Goal: Information Seeking & Learning: Learn about a topic

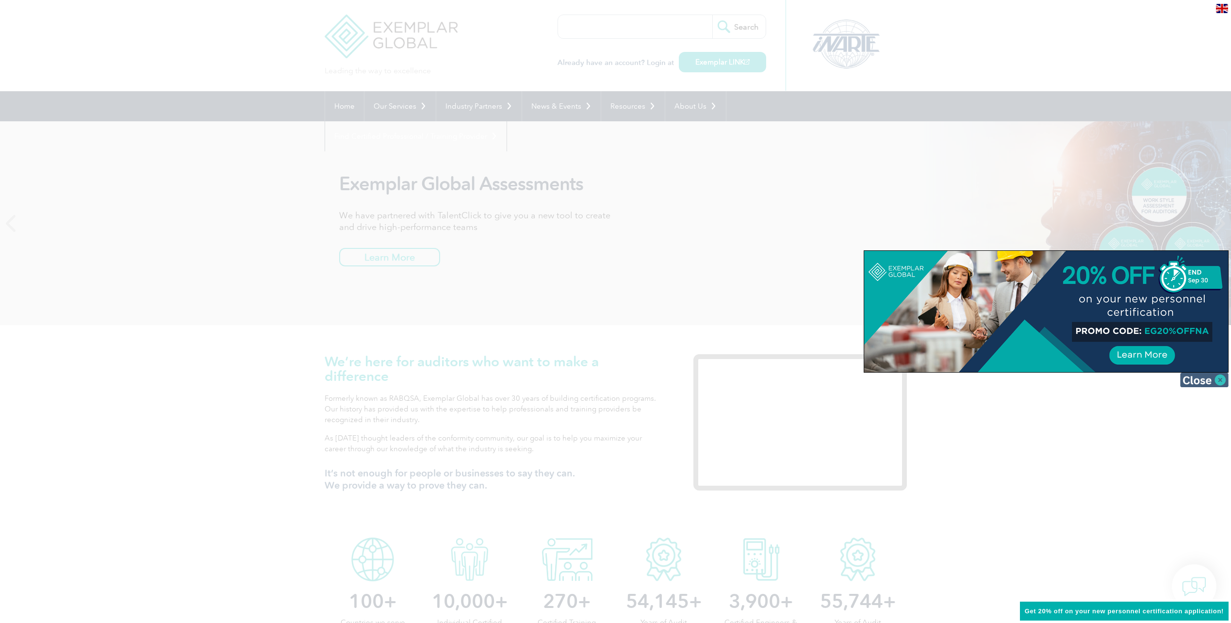
click at [1210, 385] on img at bounding box center [1204, 379] width 49 height 15
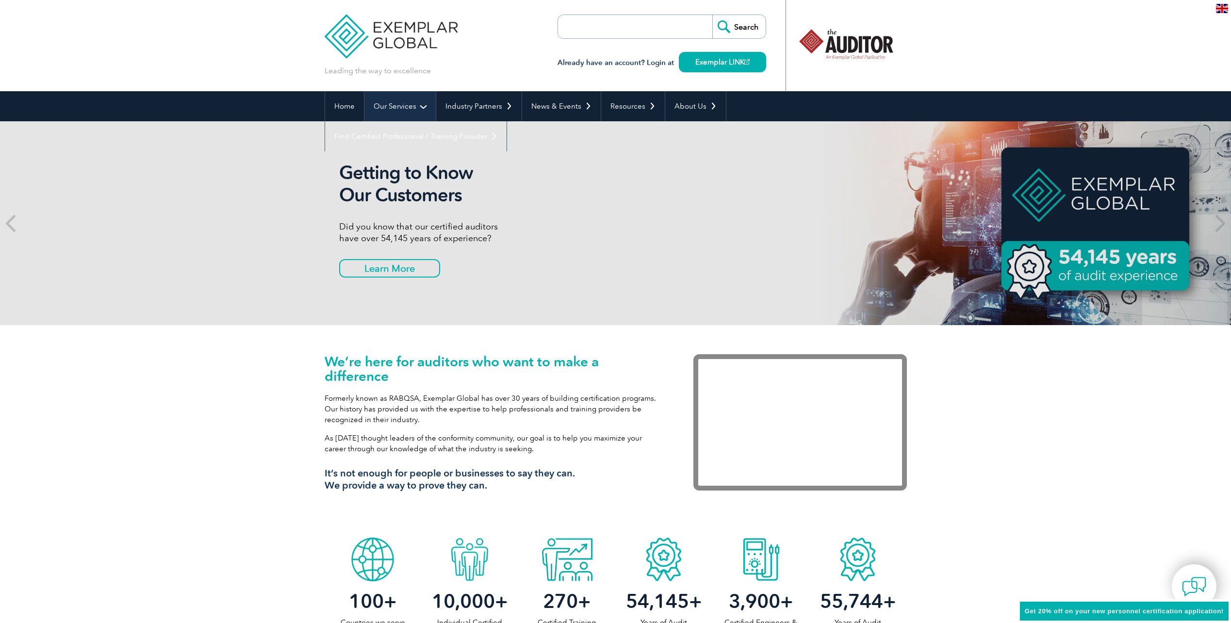
click at [402, 111] on link "Our Services" at bounding box center [399, 106] width 71 height 30
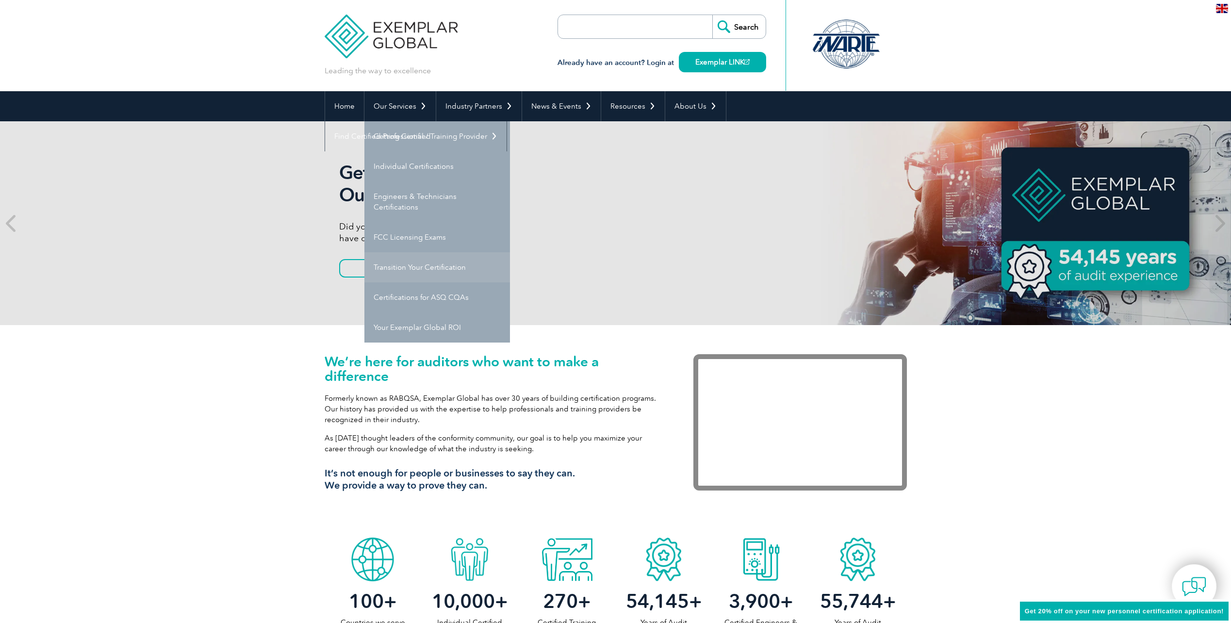
click at [445, 271] on link "Transition Your Certification" at bounding box center [437, 267] width 146 height 30
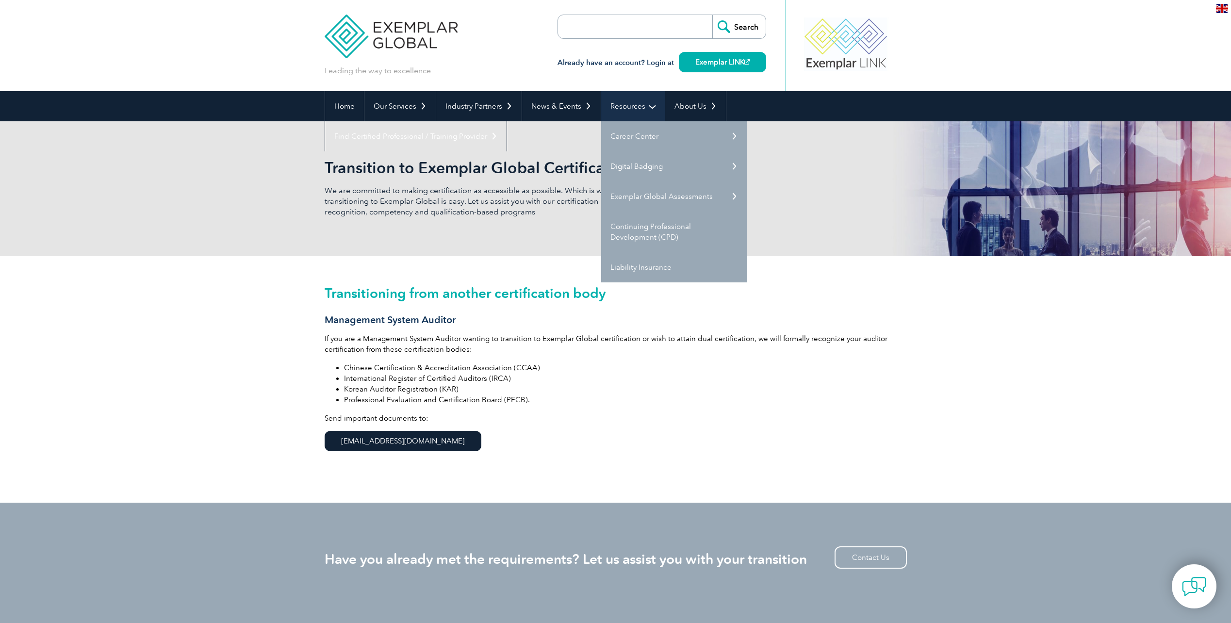
click at [630, 102] on link "Resources" at bounding box center [633, 106] width 64 height 30
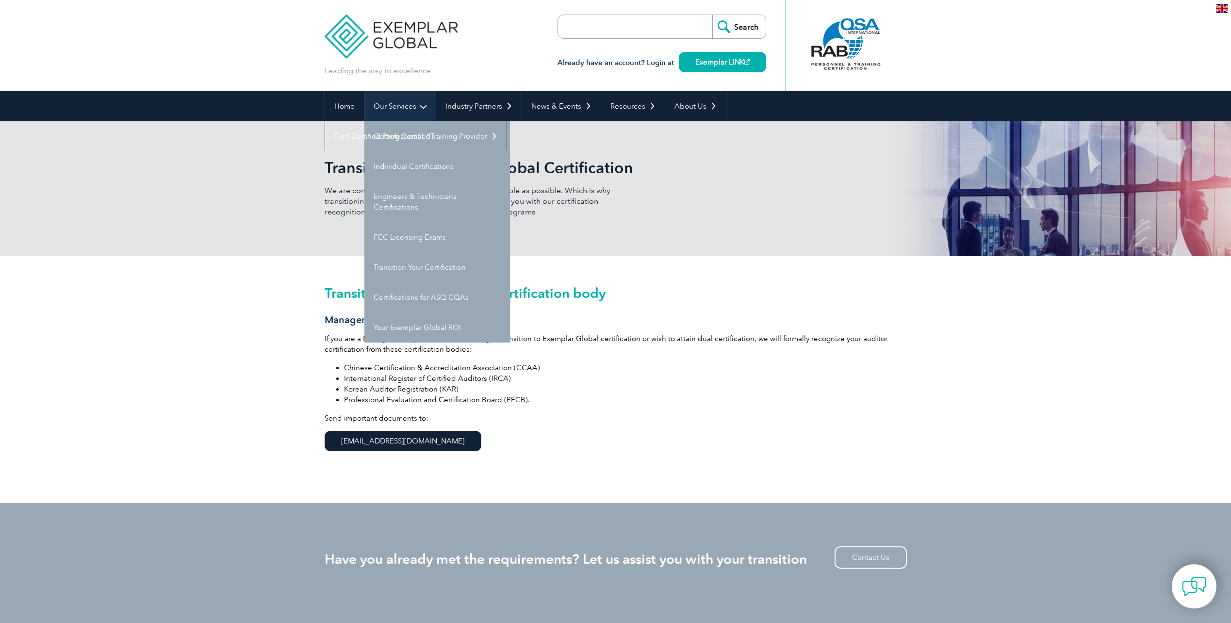
click at [408, 97] on link "Our Services" at bounding box center [399, 106] width 71 height 30
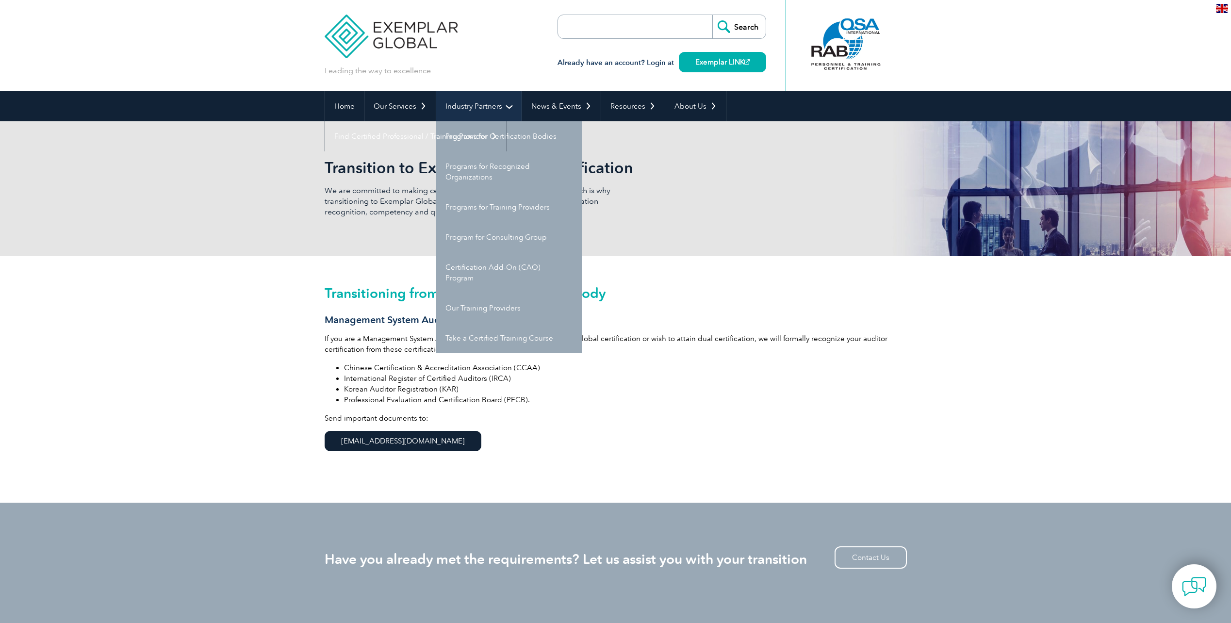
click at [468, 102] on link "Industry Partners" at bounding box center [478, 106] width 85 height 30
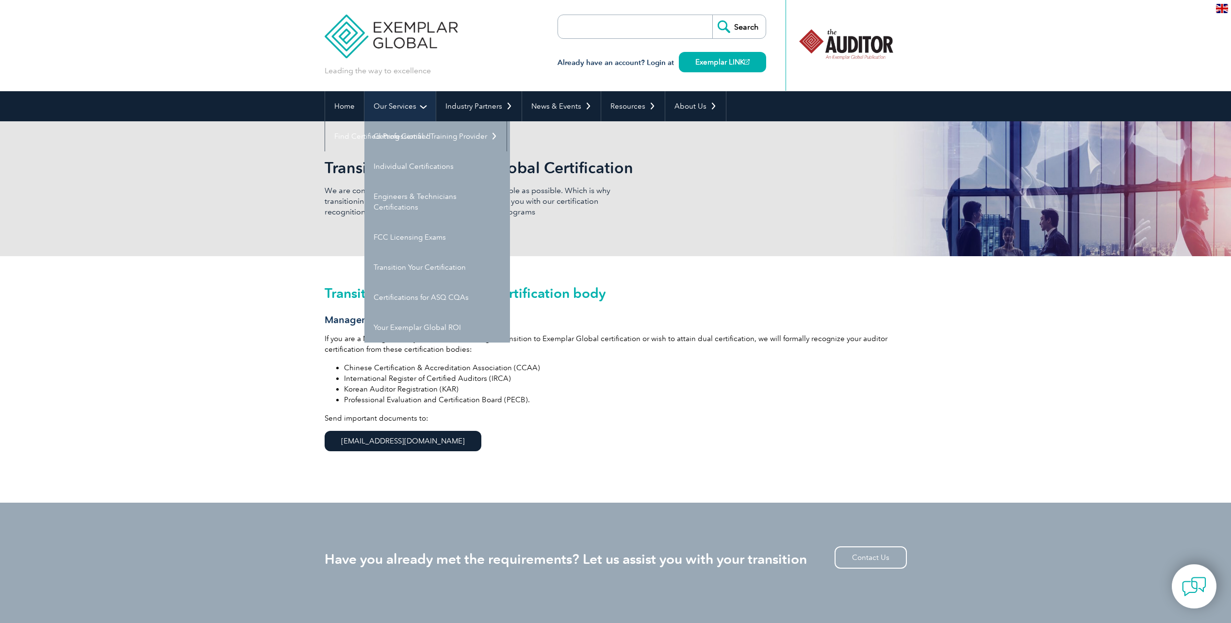
click at [422, 110] on link "Our Services" at bounding box center [399, 106] width 71 height 30
click at [413, 110] on link "Our Services" at bounding box center [399, 106] width 71 height 30
click at [425, 110] on link "Our Services" at bounding box center [399, 106] width 71 height 30
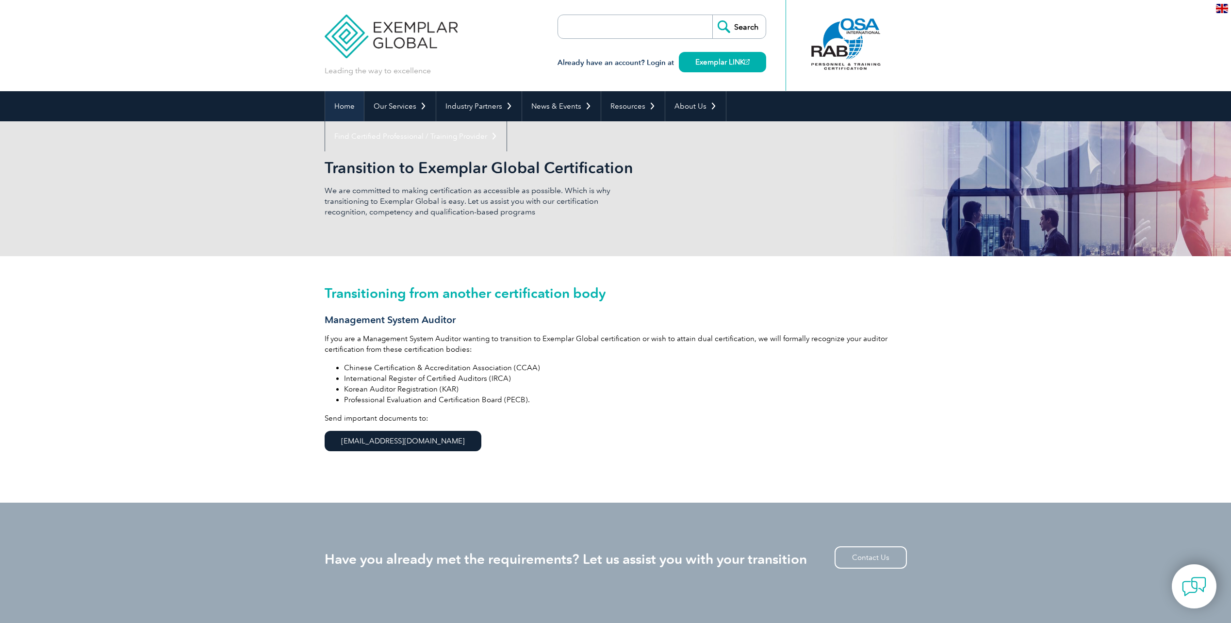
click at [342, 110] on link "Home" at bounding box center [344, 106] width 39 height 30
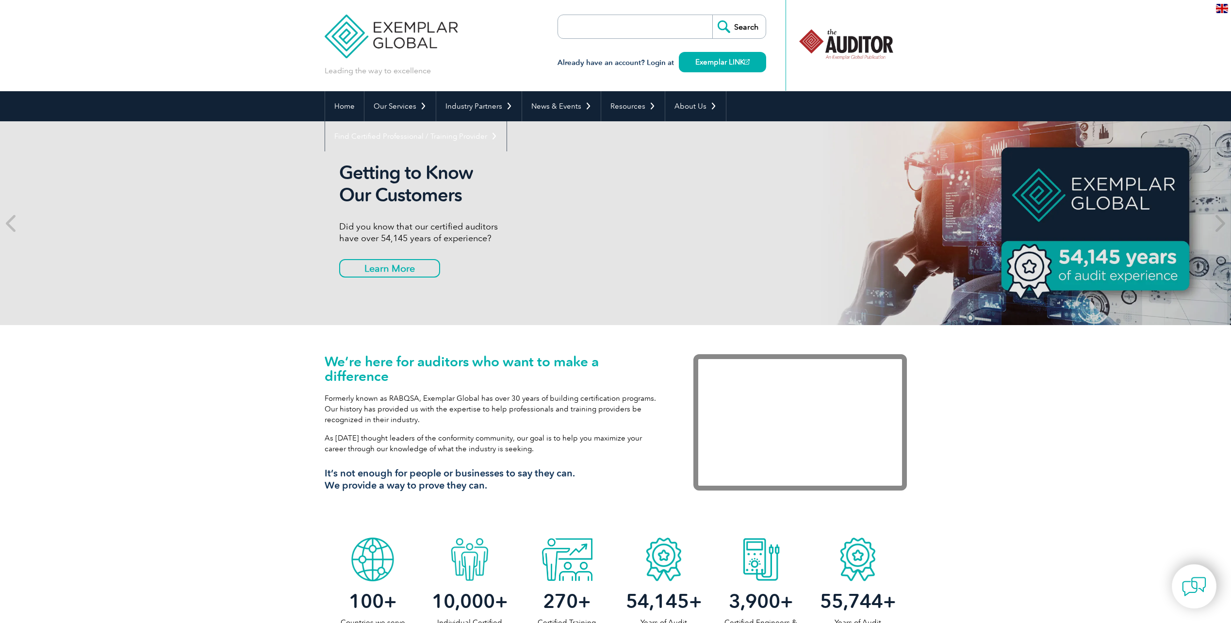
click at [254, 525] on div "We’re here for auditors who want to make a difference Formerly known as RABQSA,…" at bounding box center [615, 429] width 1231 height 208
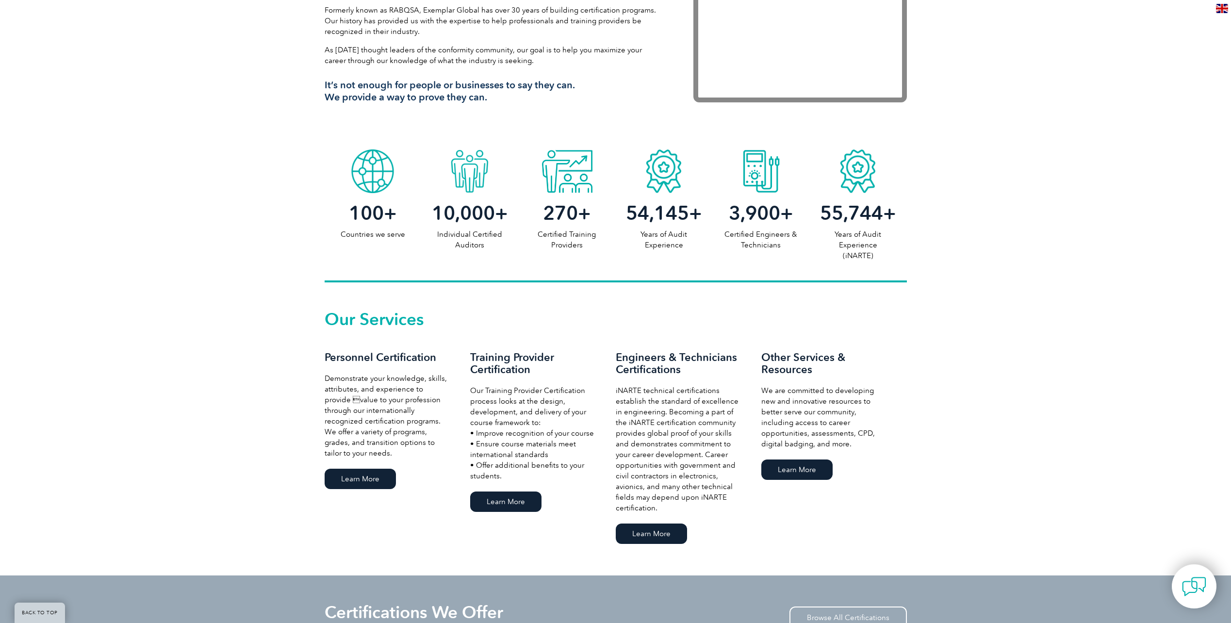
scroll to position [437, 0]
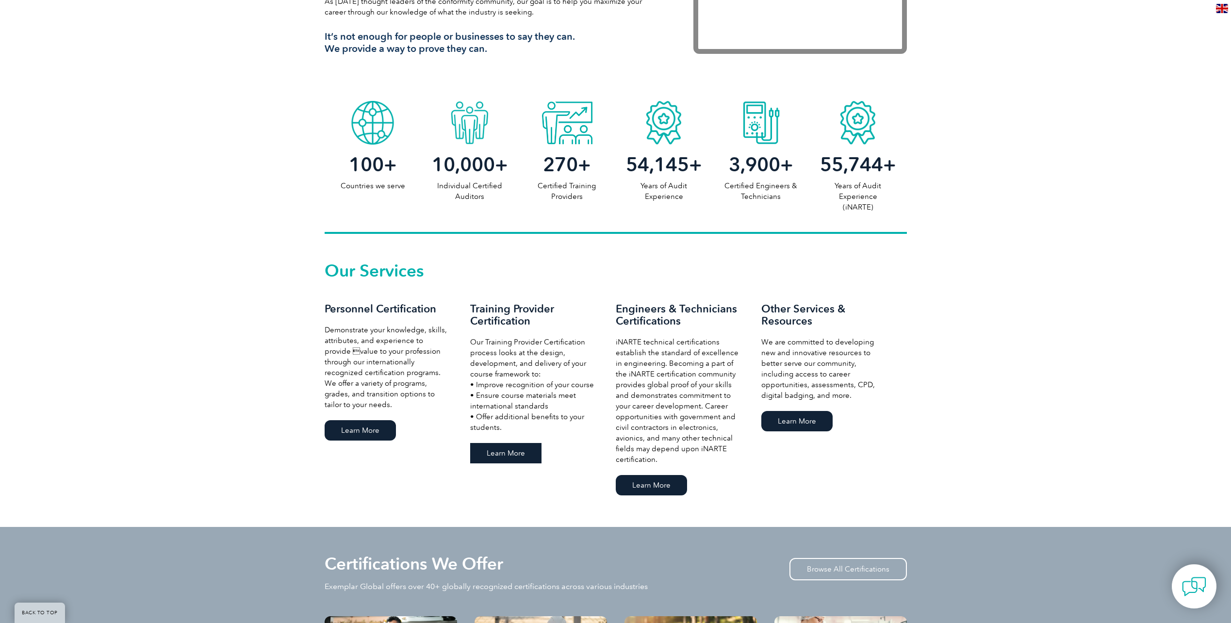
click at [528, 452] on link "Learn More" at bounding box center [505, 453] width 71 height 20
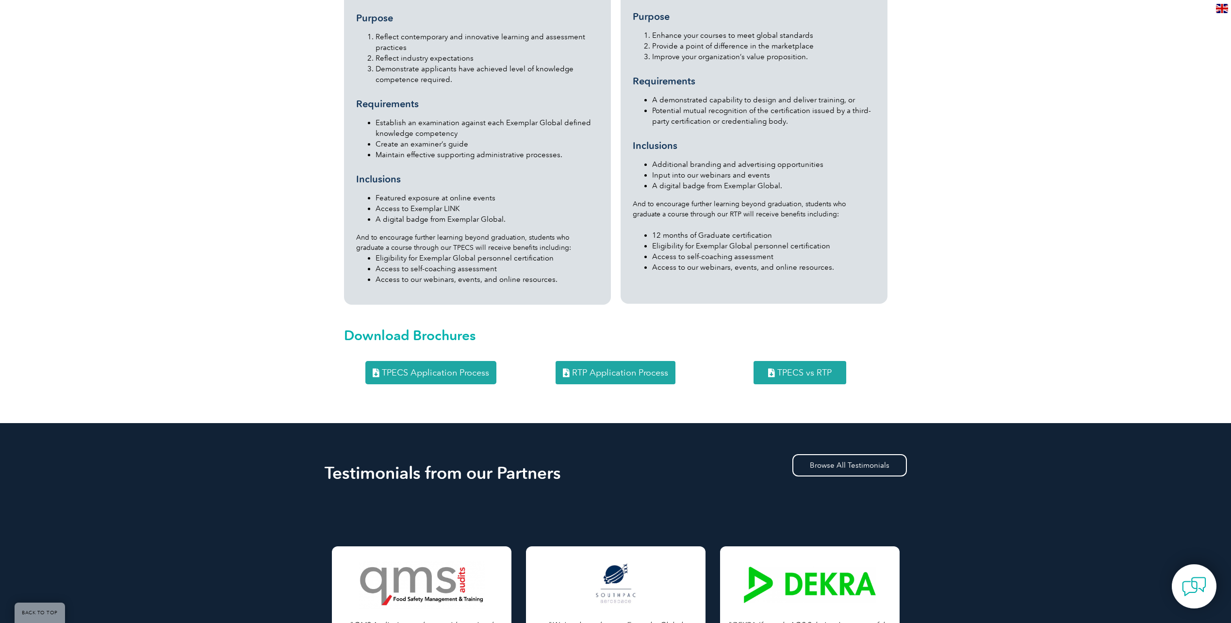
scroll to position [1116, 0]
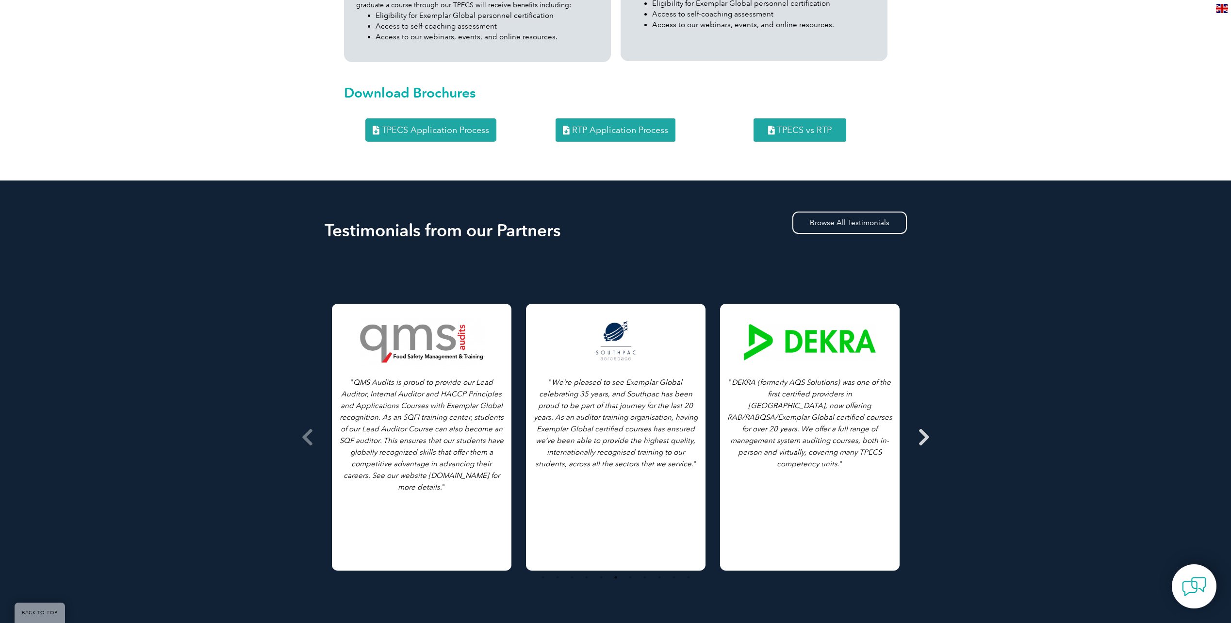
click at [916, 443] on span at bounding box center [924, 437] width 24 height 364
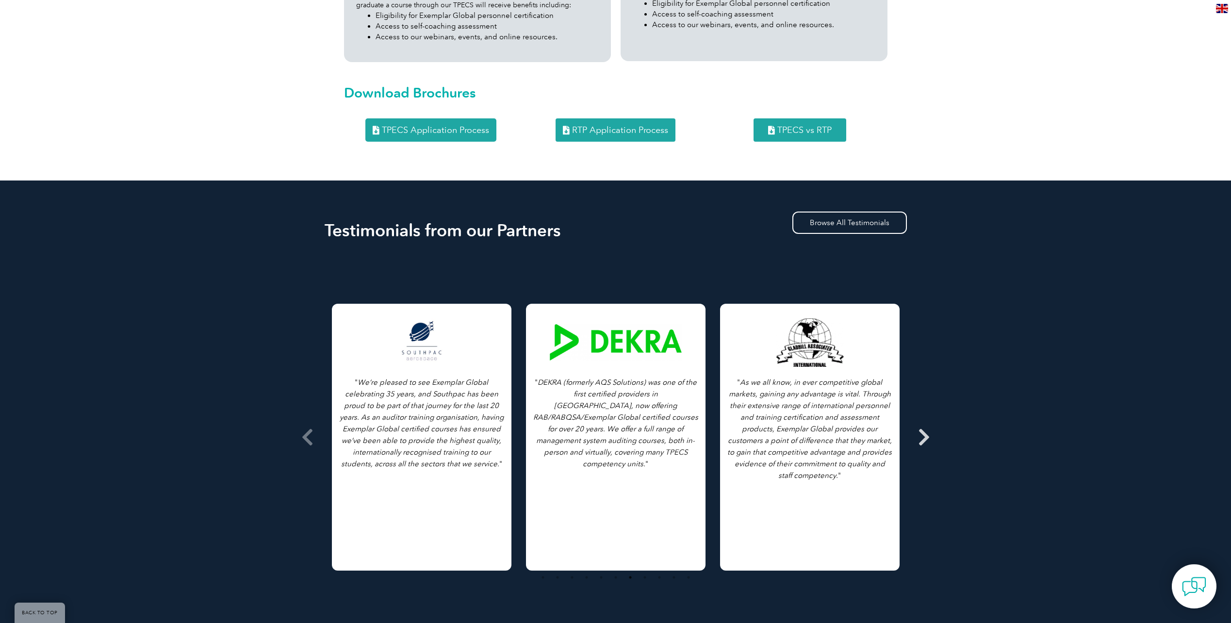
click at [926, 437] on icon at bounding box center [924, 437] width 12 height 0
